Goal: Task Accomplishment & Management: Use online tool/utility

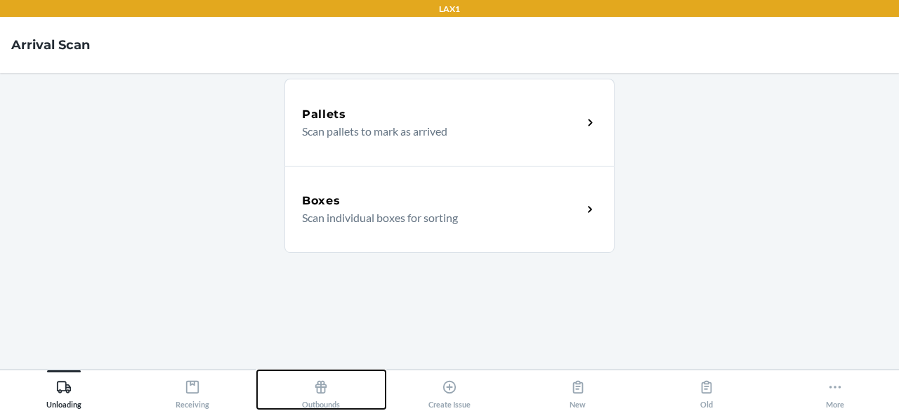
drag, startPoint x: 0, startPoint y: 0, endPoint x: 193, endPoint y: 391, distance: 435.5
click at [193, 391] on div "Unloading Receiving Outbounds Create Issue New Old More" at bounding box center [449, 390] width 899 height 41
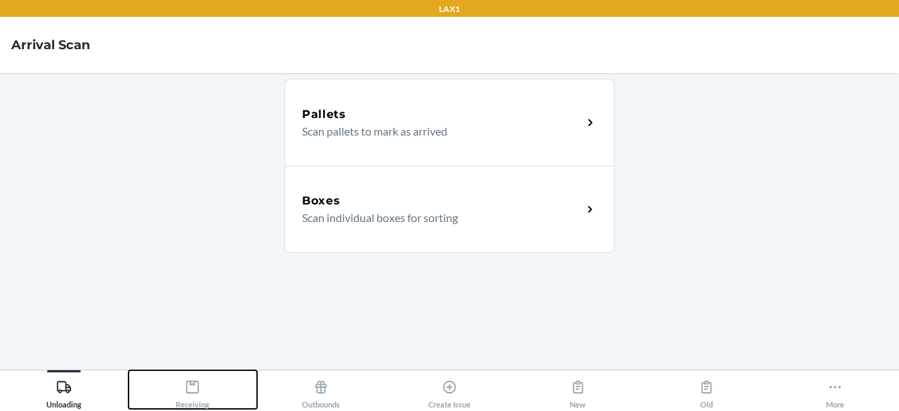
click at [183, 399] on div "Receiving" at bounding box center [193, 391] width 34 height 35
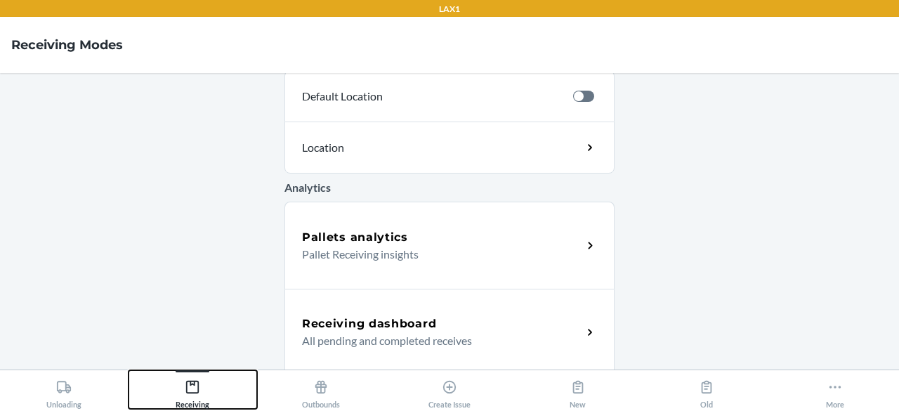
scroll to position [567, 0]
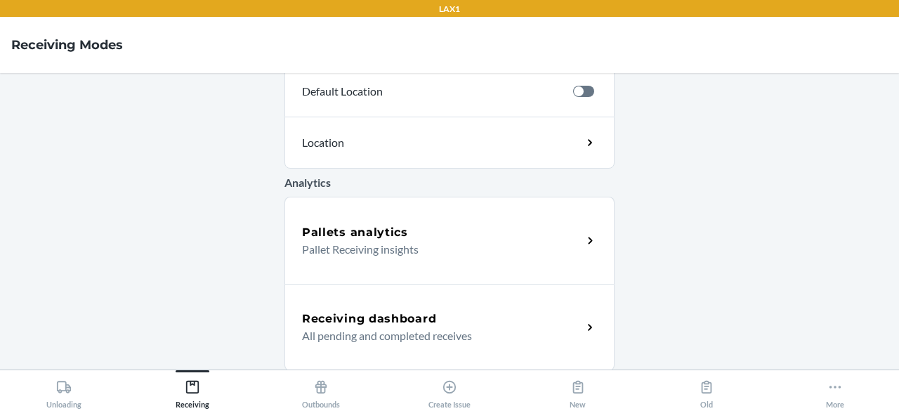
click at [392, 337] on p "All pending and completed receives" at bounding box center [436, 335] width 269 height 17
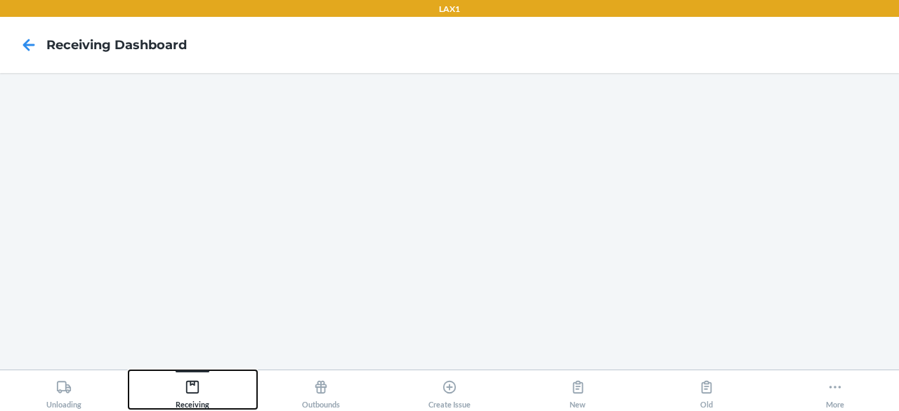
click at [202, 379] on div "Receiving" at bounding box center [193, 391] width 34 height 35
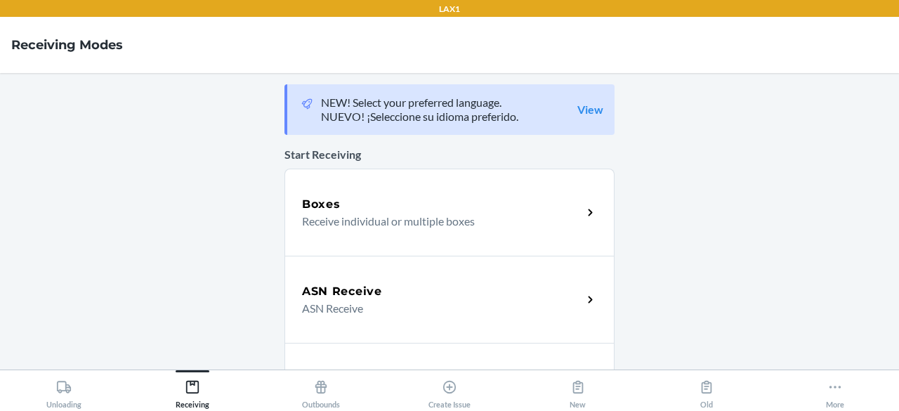
click at [382, 266] on div "ASN Receive ASN Receive" at bounding box center [450, 299] width 330 height 87
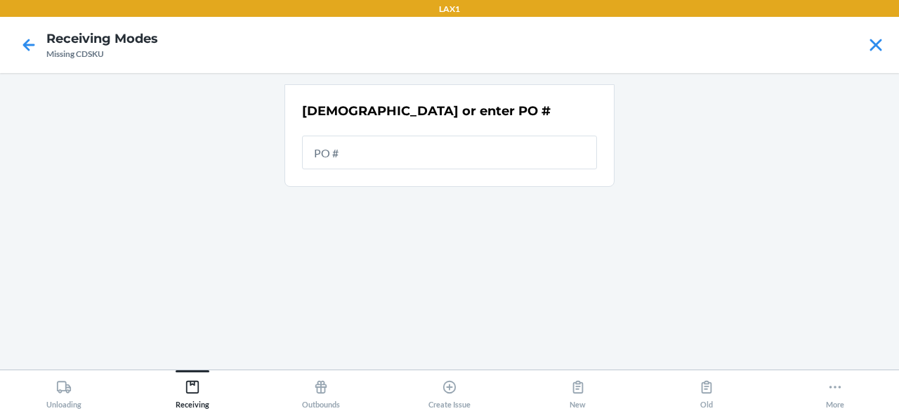
click at [362, 157] on input "text" at bounding box center [449, 153] width 295 height 34
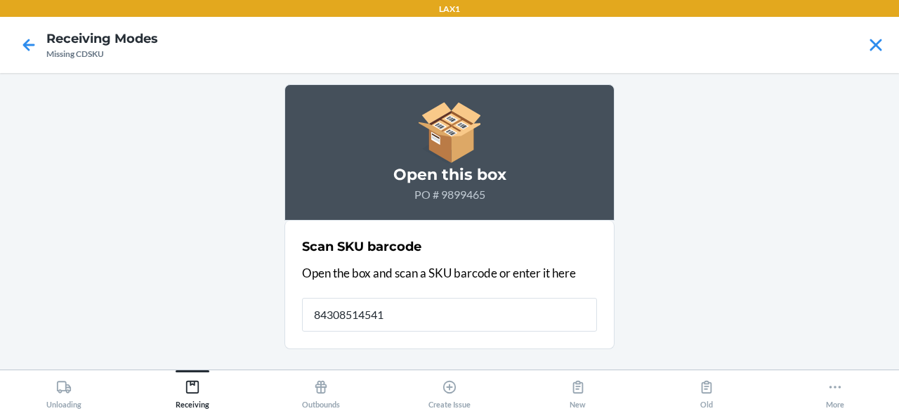
type input "843085145415"
